Goal: Information Seeking & Learning: Learn about a topic

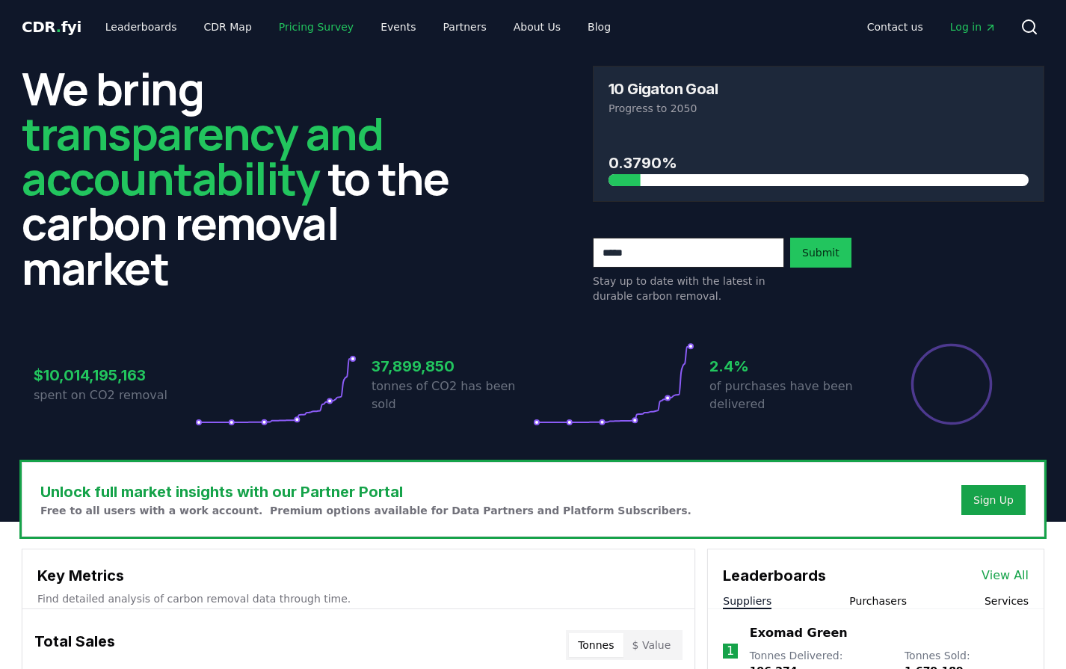
click at [287, 31] on link "Pricing Survey" at bounding box center [316, 26] width 99 height 27
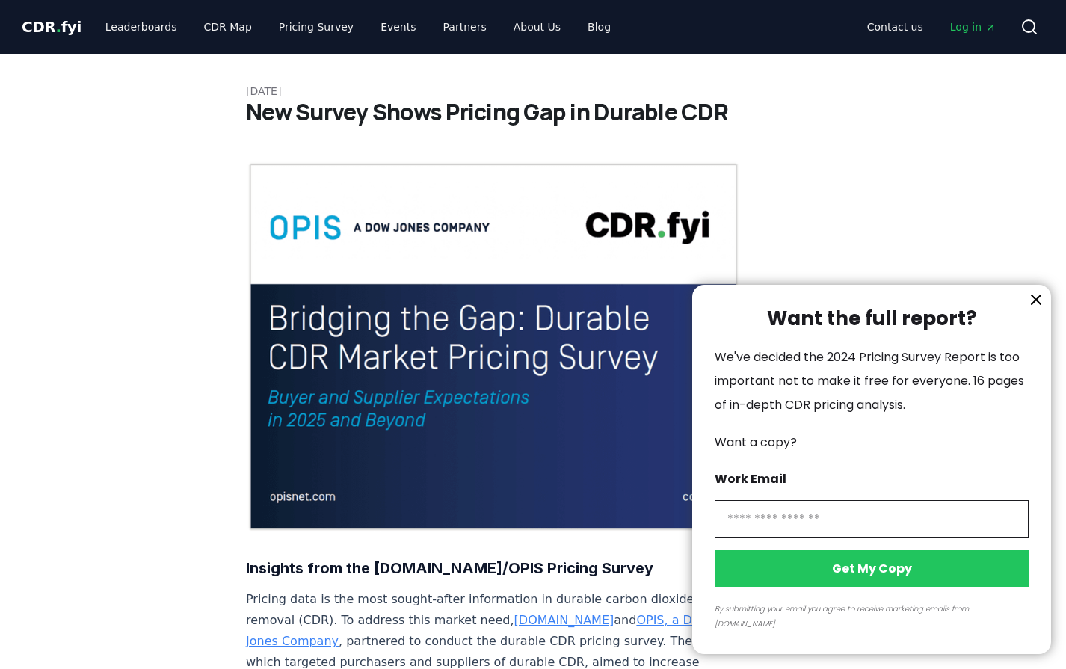
click at [126, 28] on div at bounding box center [533, 334] width 1066 height 669
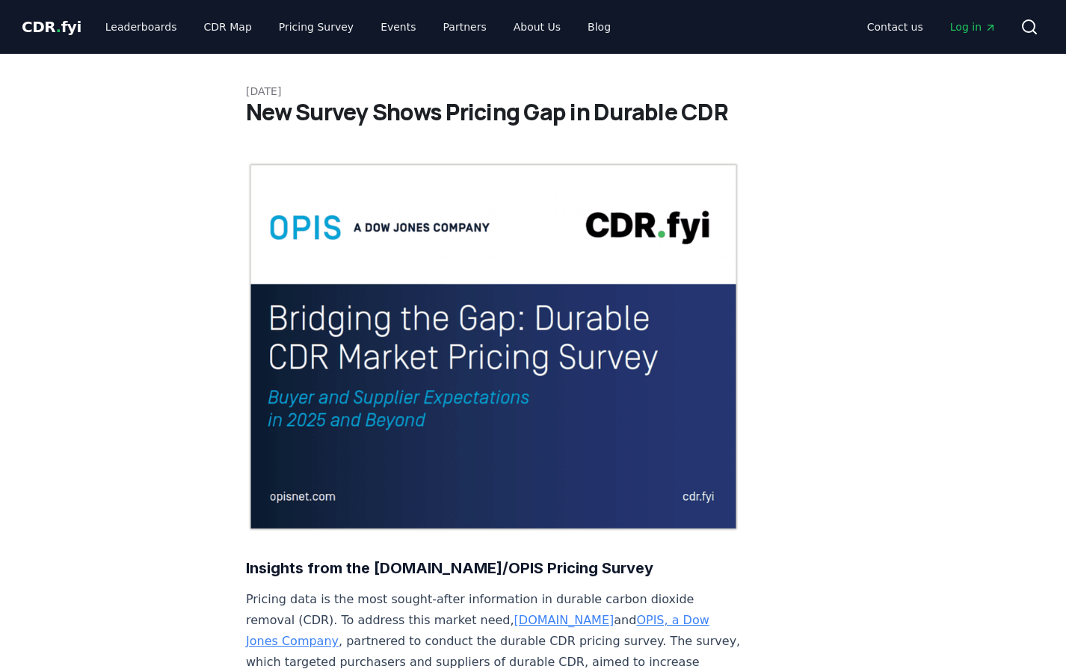
click at [152, 28] on div at bounding box center [533, 334] width 1066 height 669
click at [114, 29] on link "Leaderboards" at bounding box center [141, 26] width 96 height 27
